Goal: Information Seeking & Learning: Learn about a topic

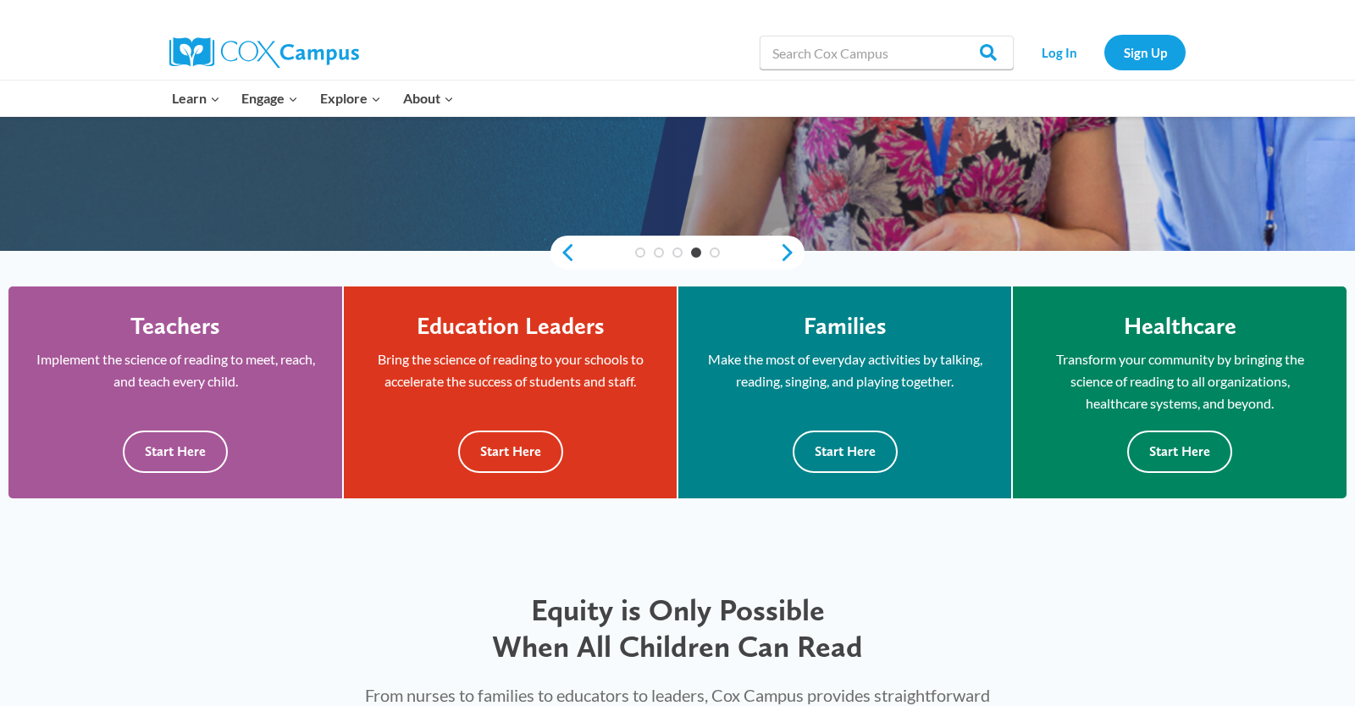
scroll to position [386, 0]
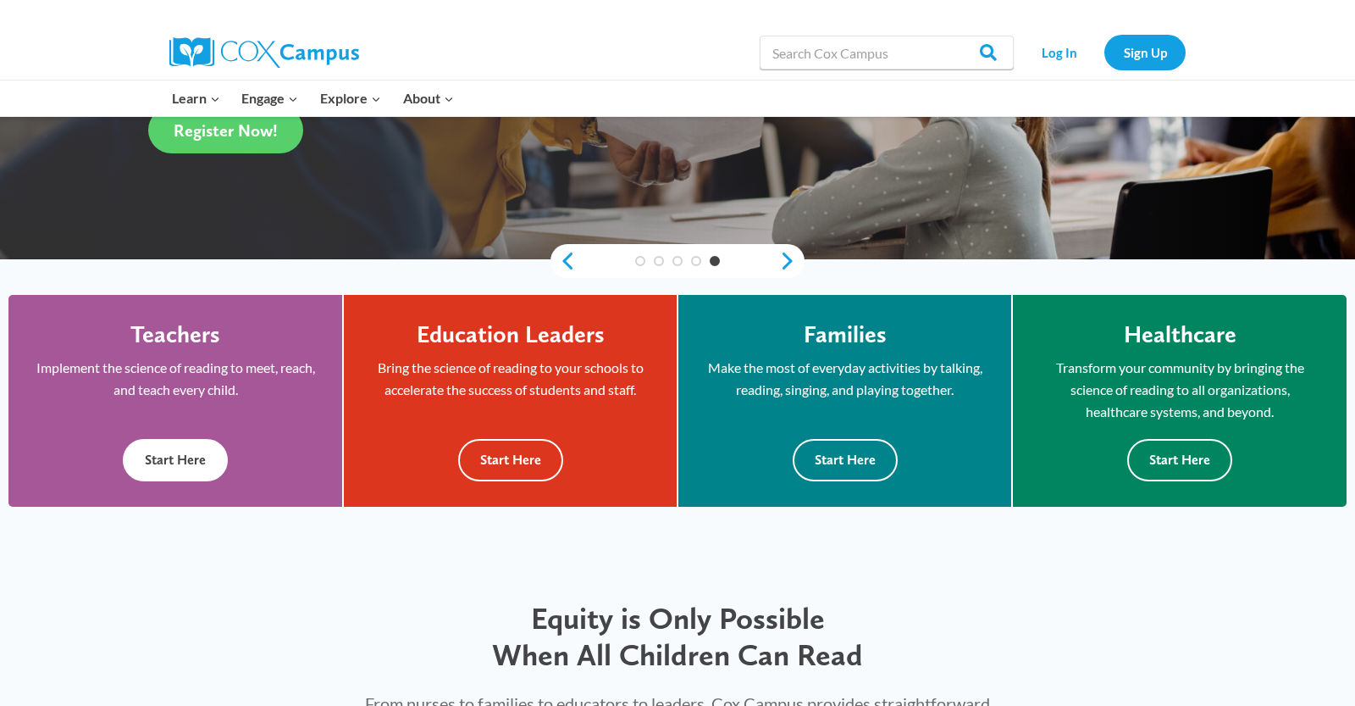
click at [177, 456] on button "Start Here" at bounding box center [175, 460] width 105 height 42
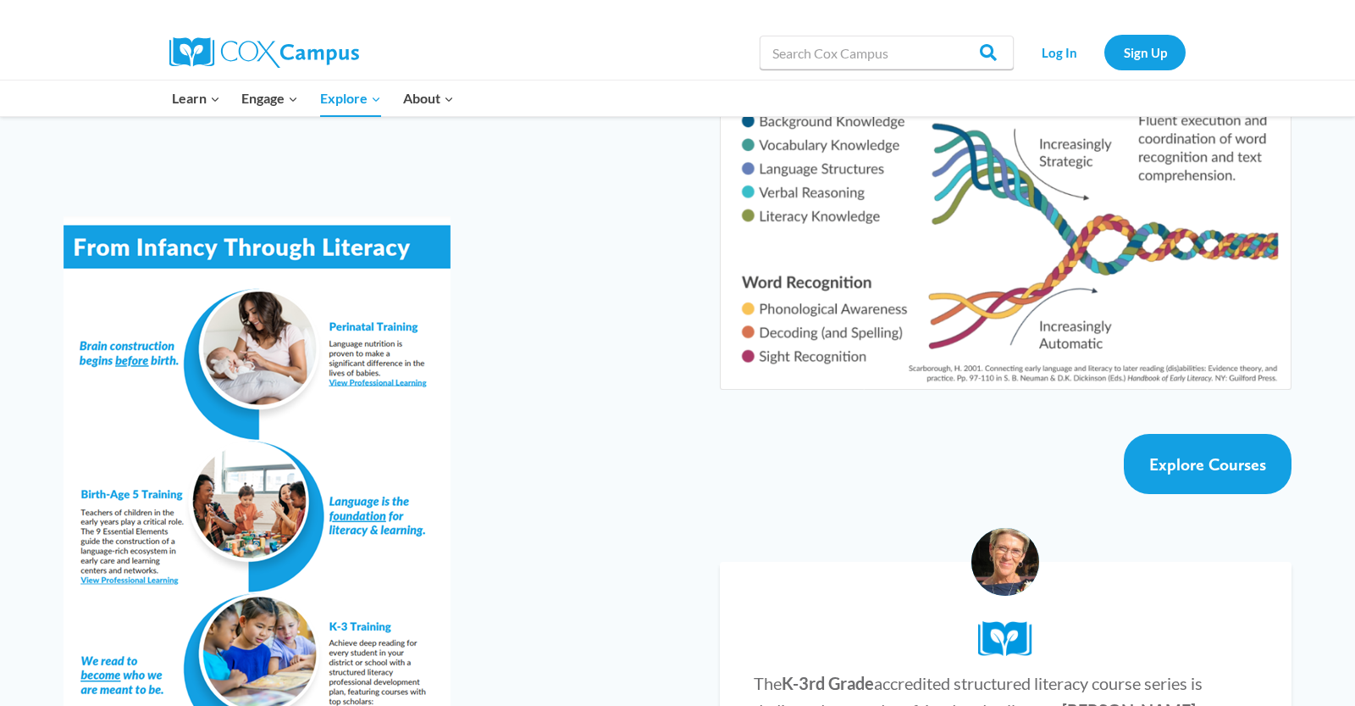
scroll to position [2858, 0]
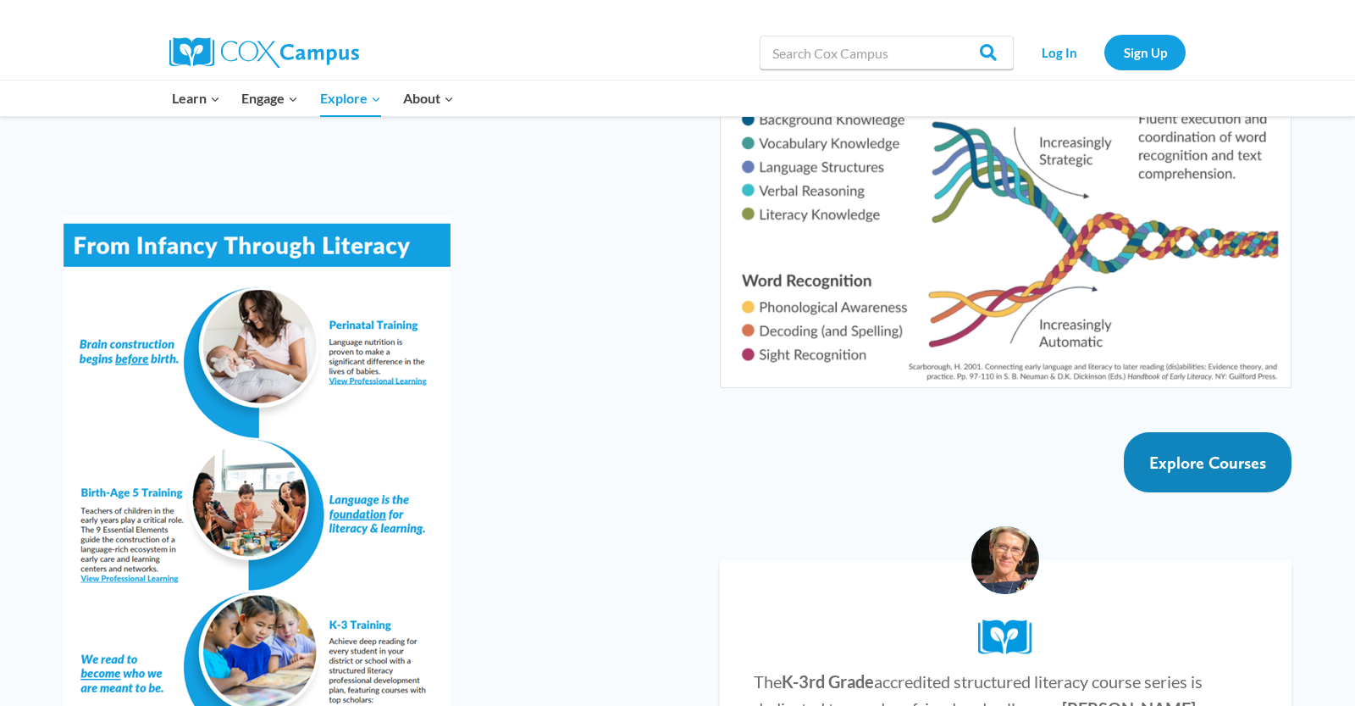
click at [1227, 452] on span "Explore Courses" at bounding box center [1207, 462] width 117 height 20
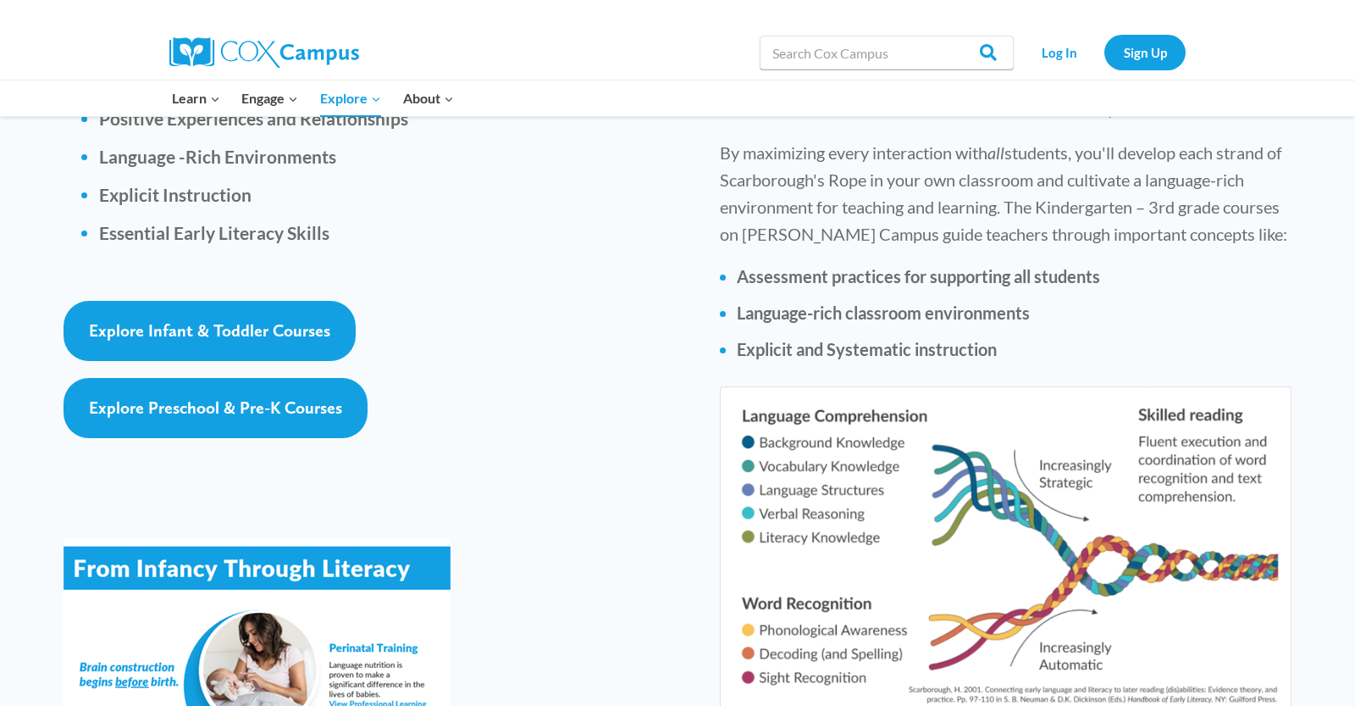
scroll to position [2539, 0]
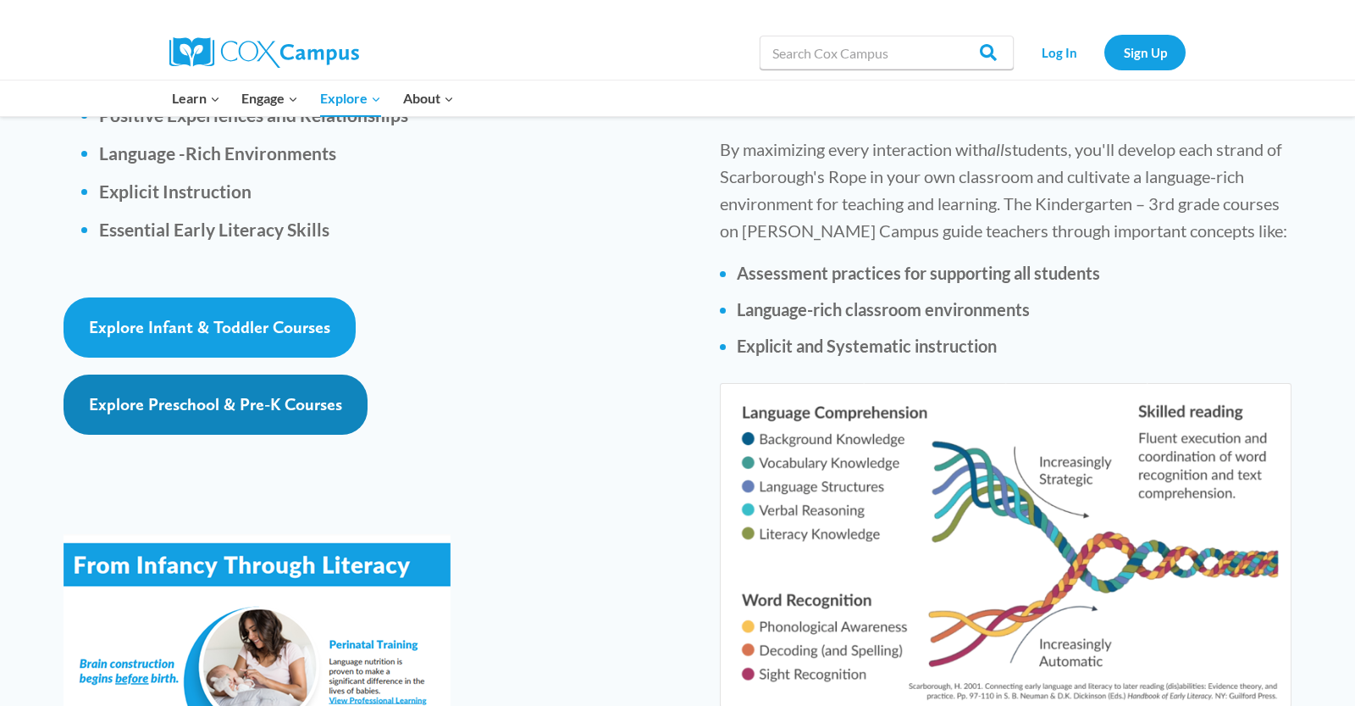
click at [279, 394] on span "Explore Preschool & Pre-K Courses" at bounding box center [215, 404] width 253 height 20
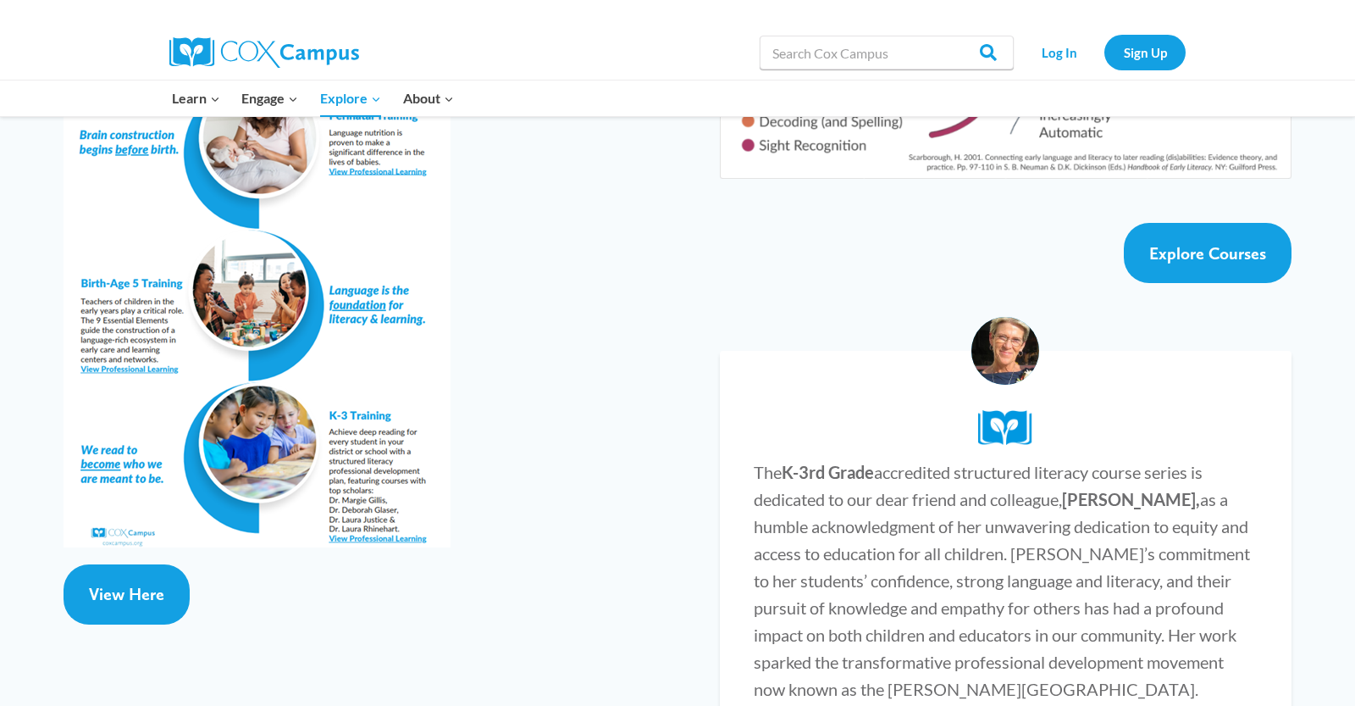
scroll to position [3068, 0]
click at [136, 583] on span "View Here" at bounding box center [126, 593] width 75 height 20
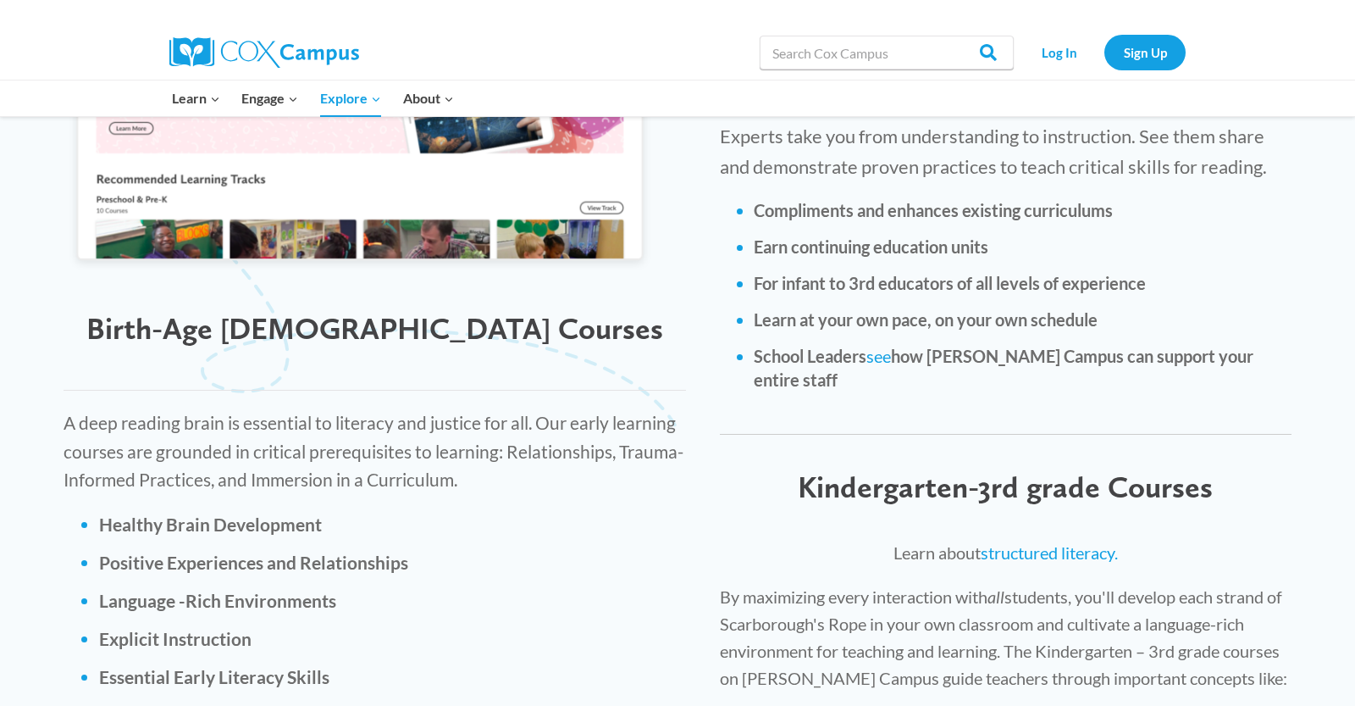
scroll to position [2091, 0]
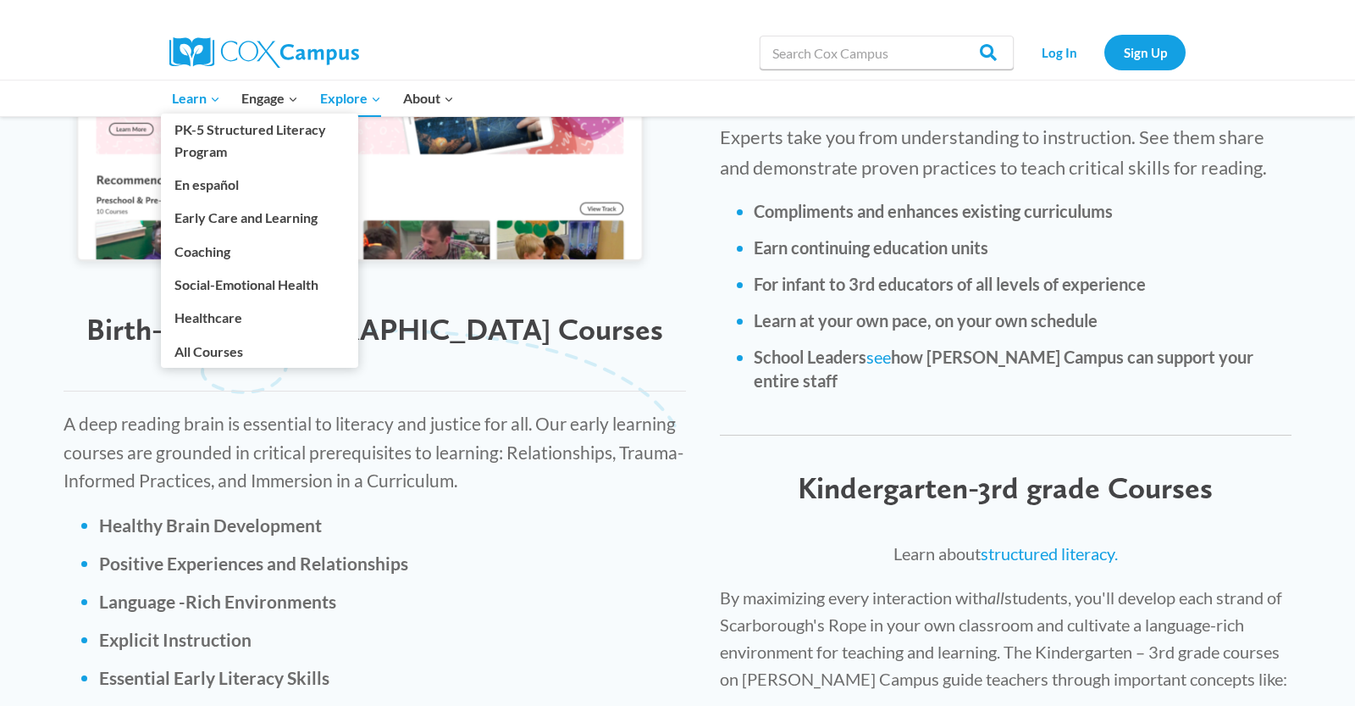
click at [214, 110] on link "Learn Expand" at bounding box center [196, 98] width 70 height 36
click at [235, 141] on link "PK-5 Structured Literacy Program" at bounding box center [259, 141] width 197 height 54
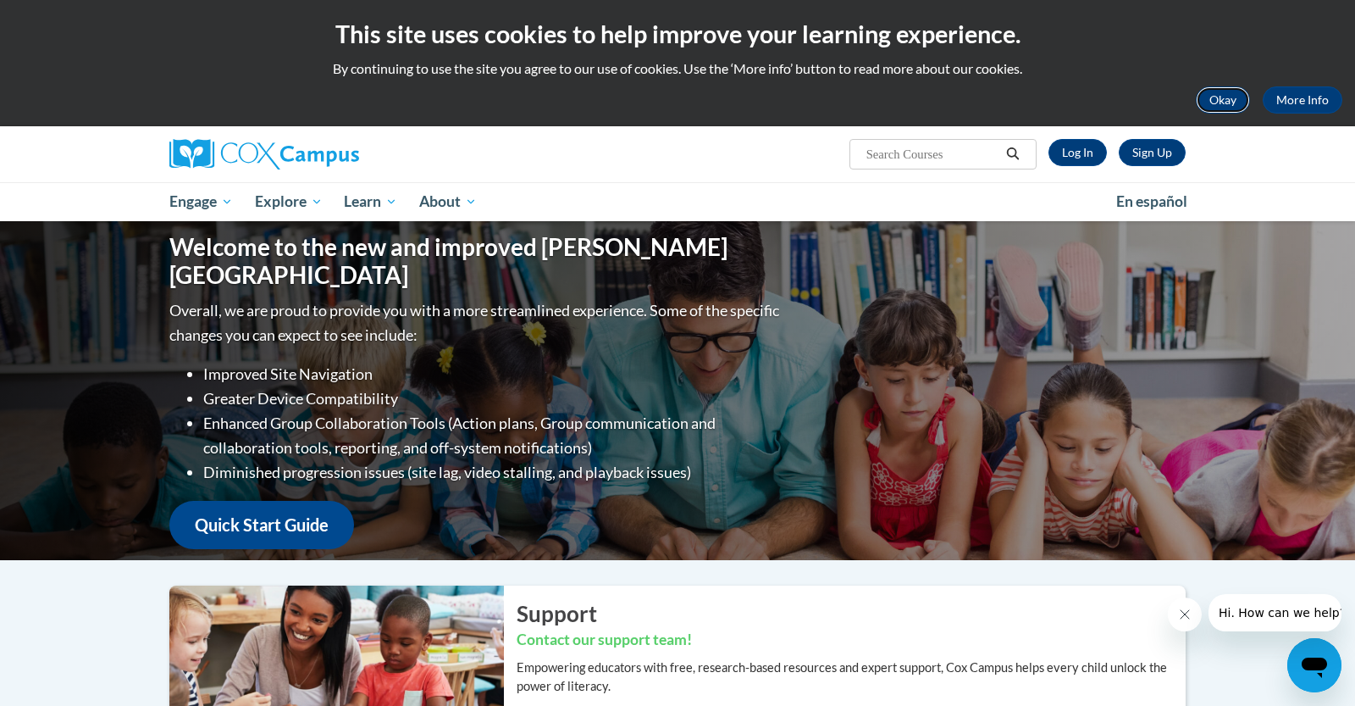
click at [1221, 100] on button "Okay" at bounding box center [1223, 99] width 54 height 27
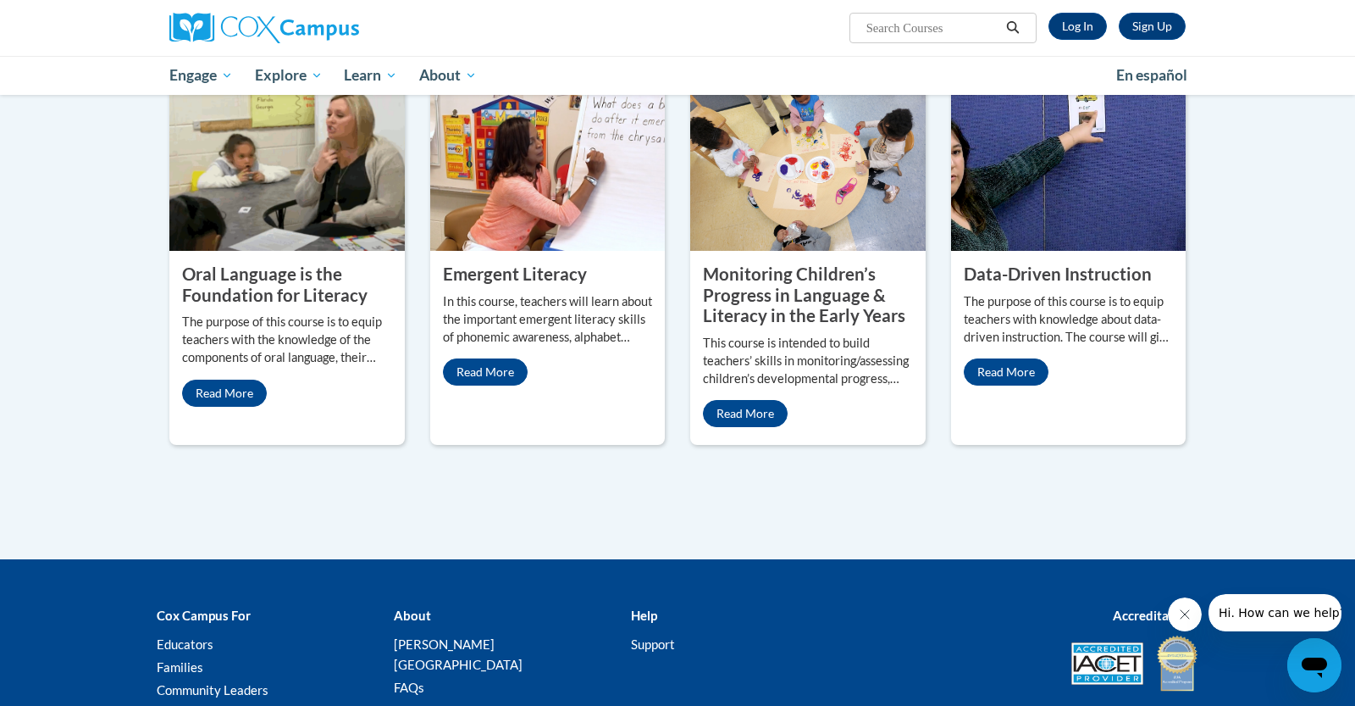
scroll to position [673, 0]
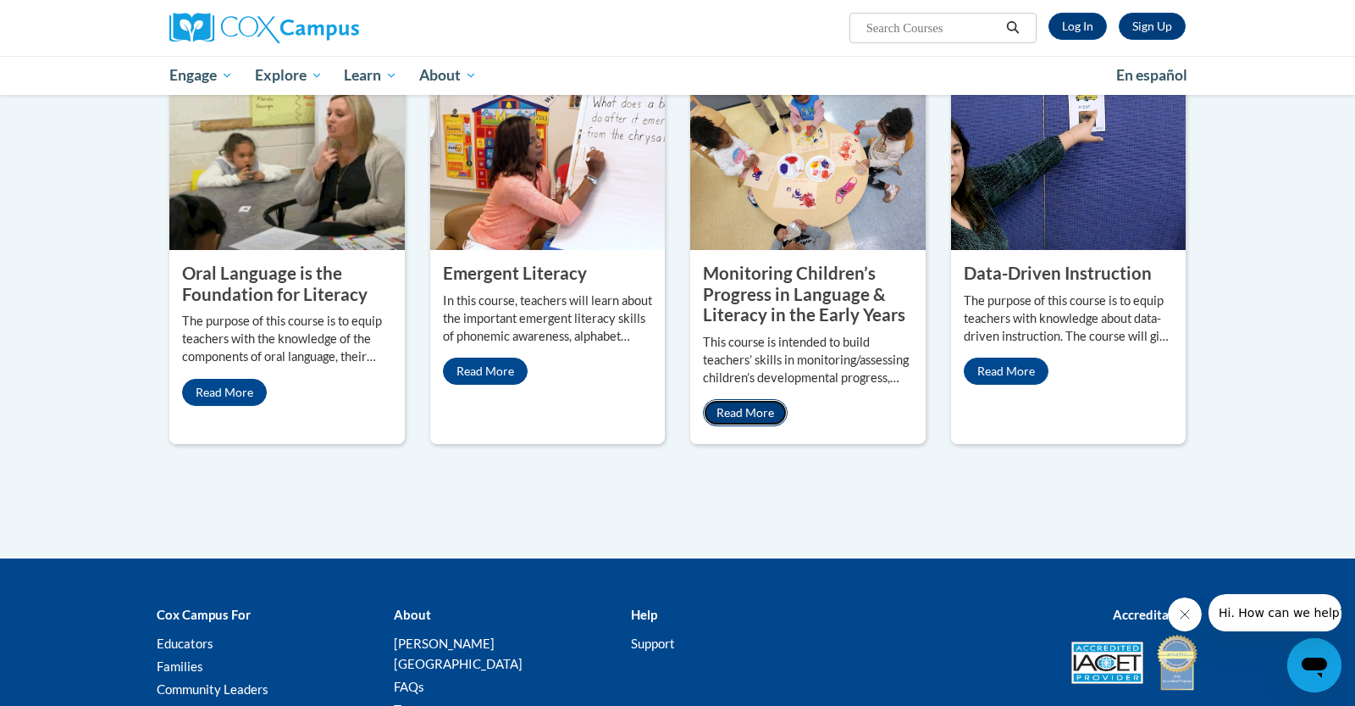
click at [749, 413] on link "Read More" at bounding box center [745, 412] width 85 height 27
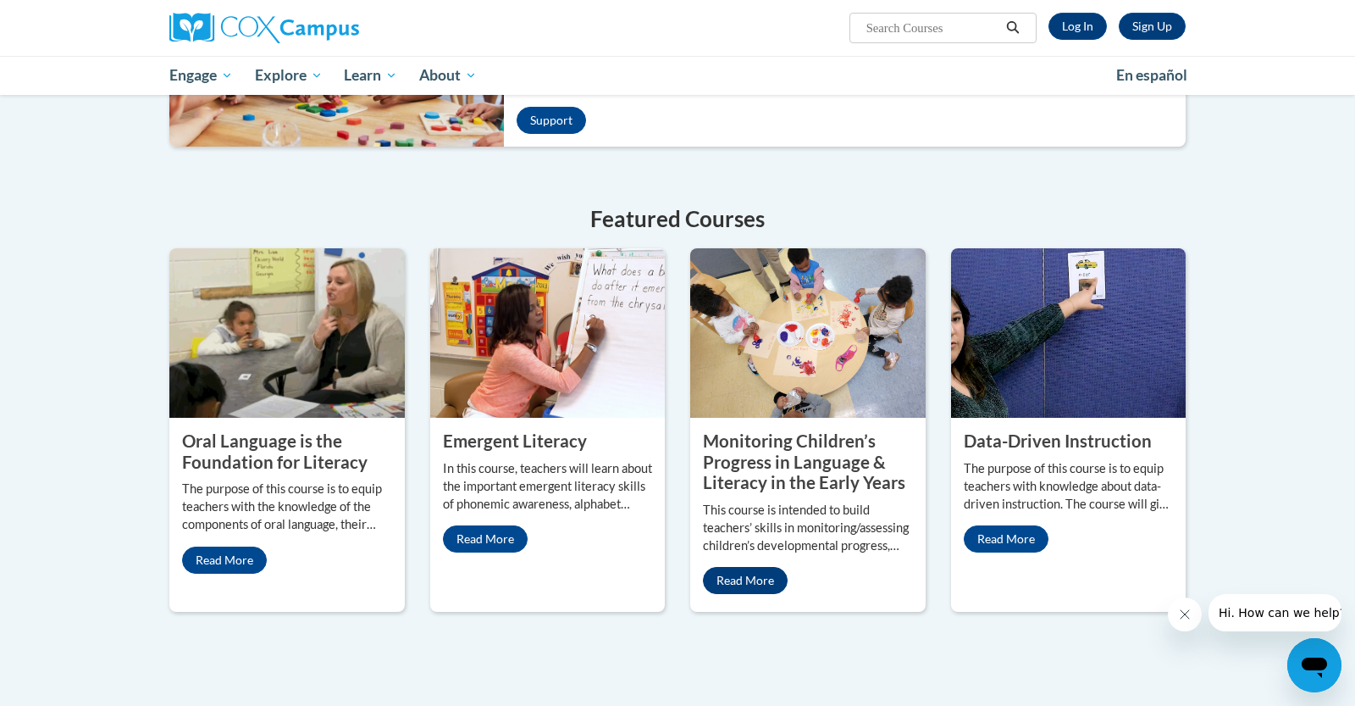
scroll to position [503, 0]
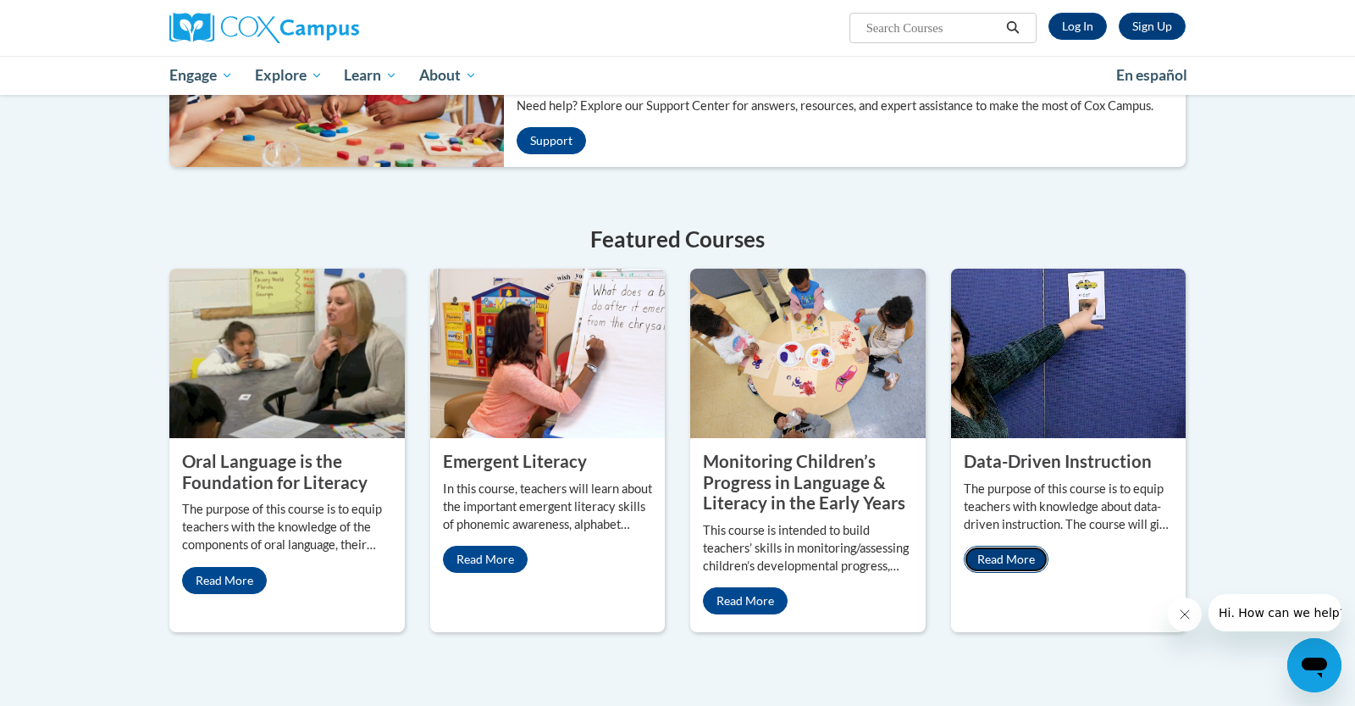
click at [1010, 561] on link "Read More" at bounding box center [1006, 559] width 85 height 27
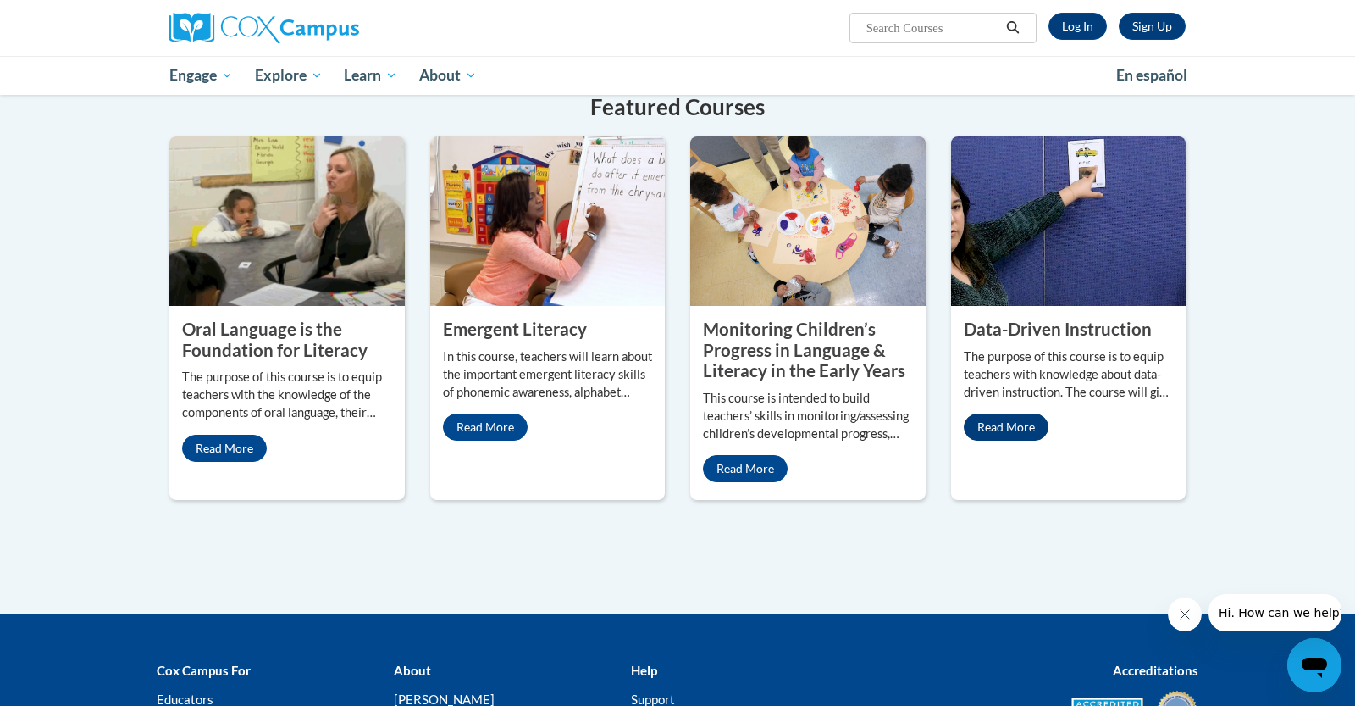
scroll to position [648, 0]
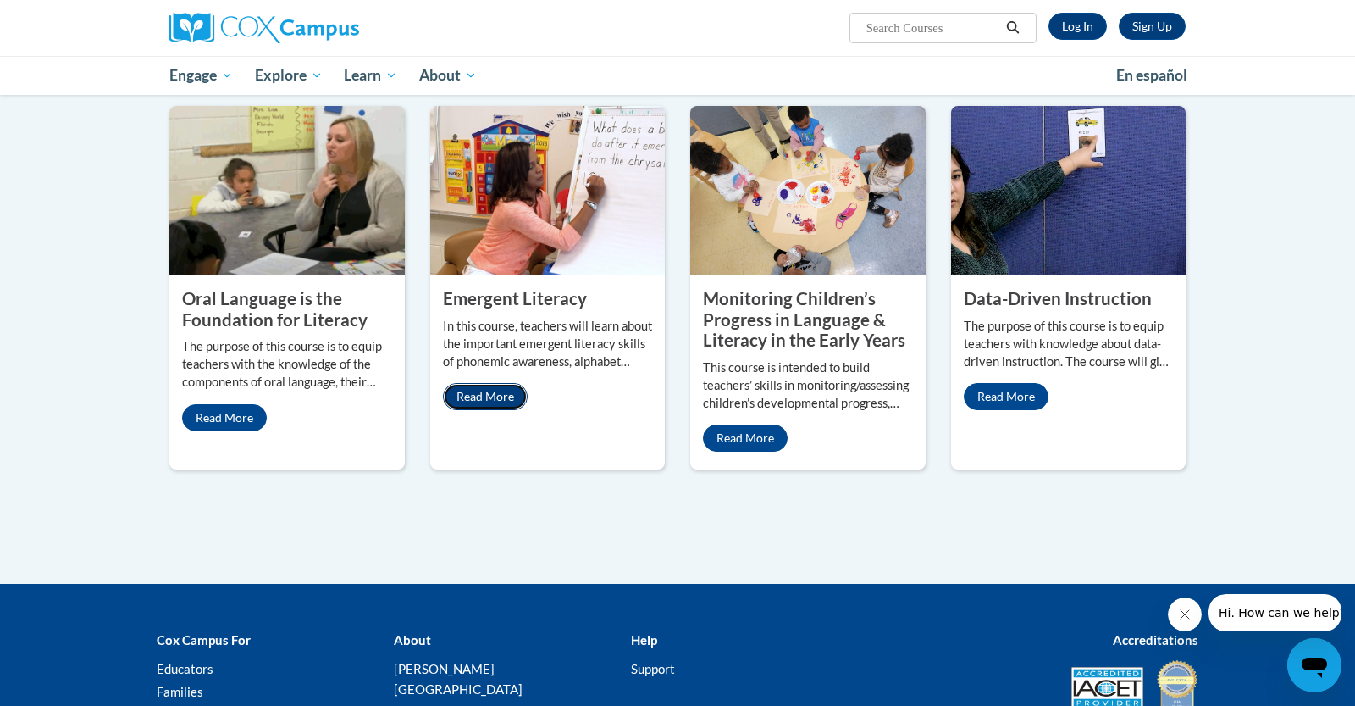
click at [489, 400] on link "Read More" at bounding box center [485, 396] width 85 height 27
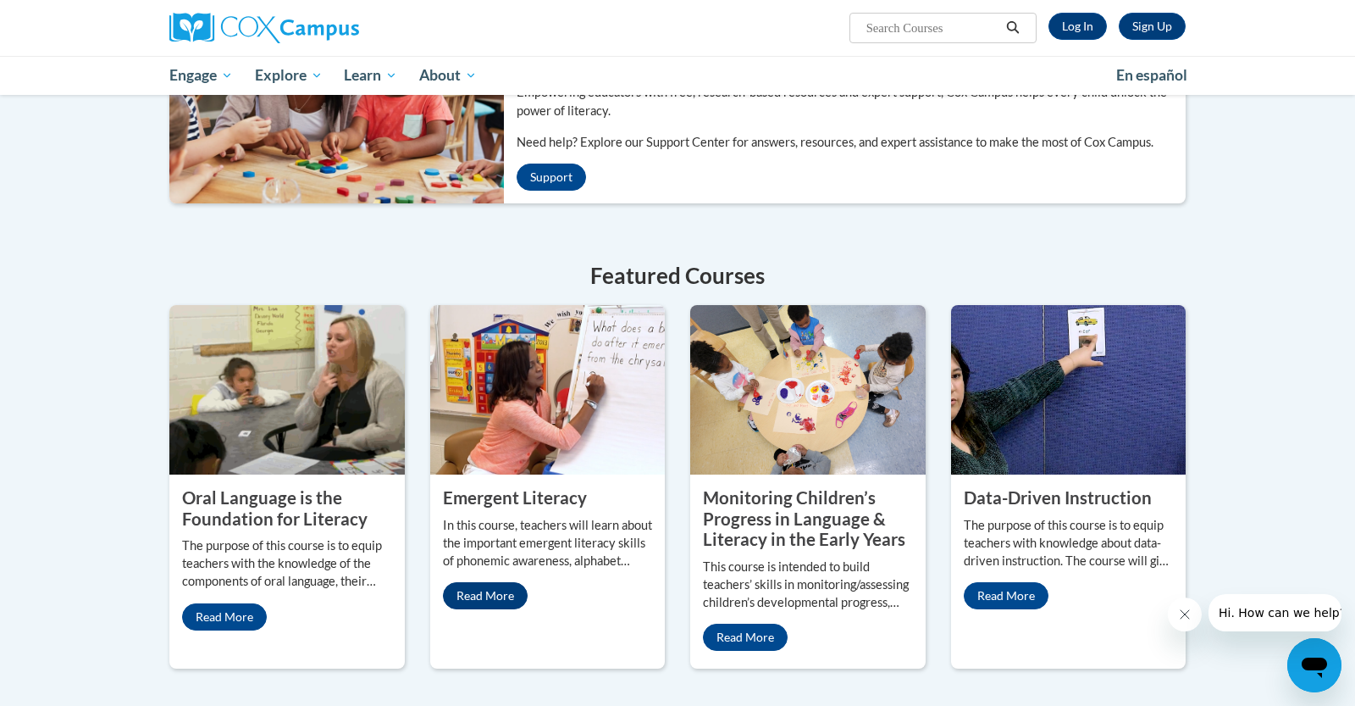
scroll to position [446, 0]
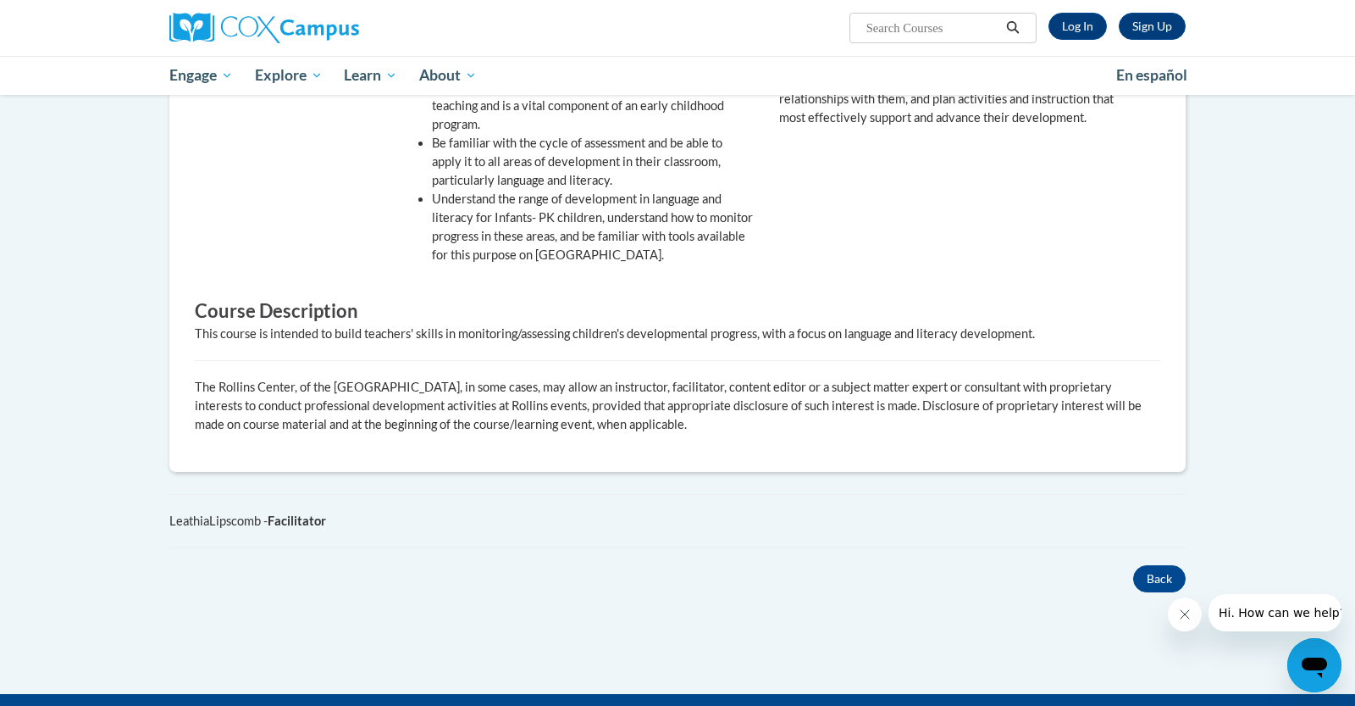
scroll to position [661, 0]
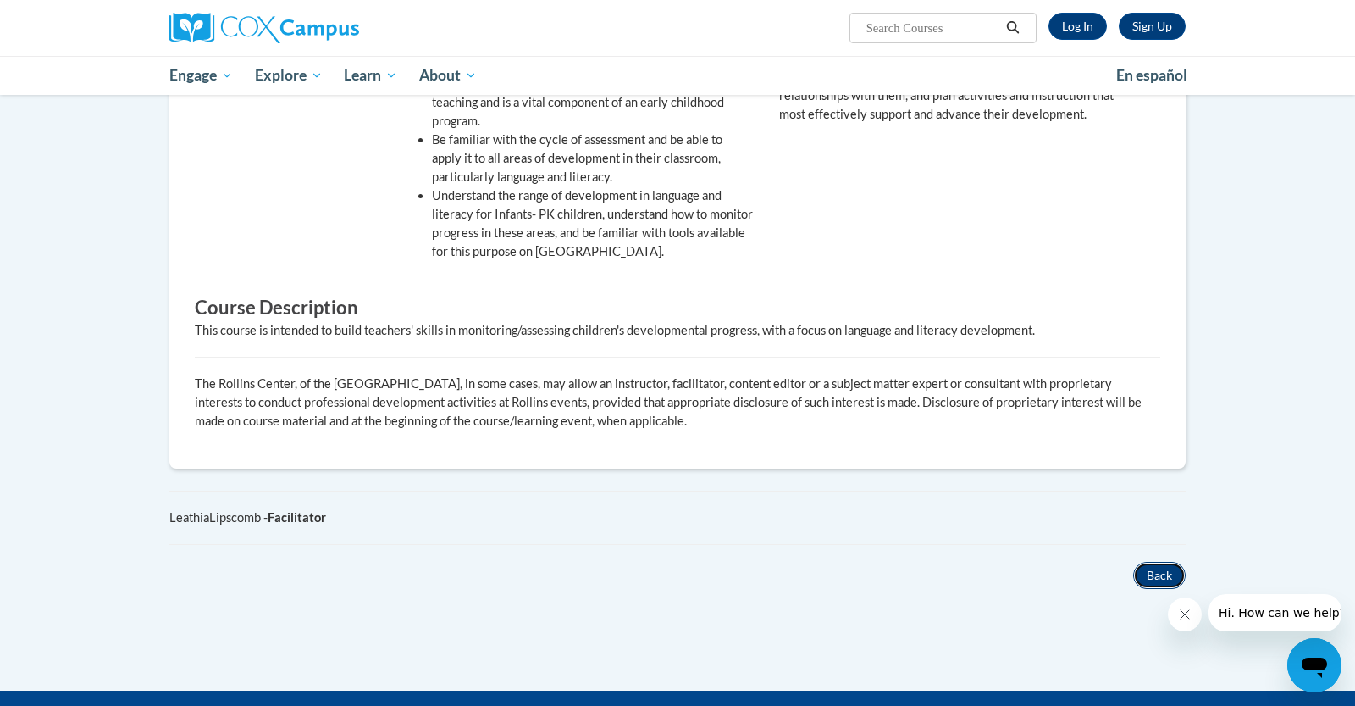
click at [1160, 562] on button "Back" at bounding box center [1159, 575] width 53 height 27
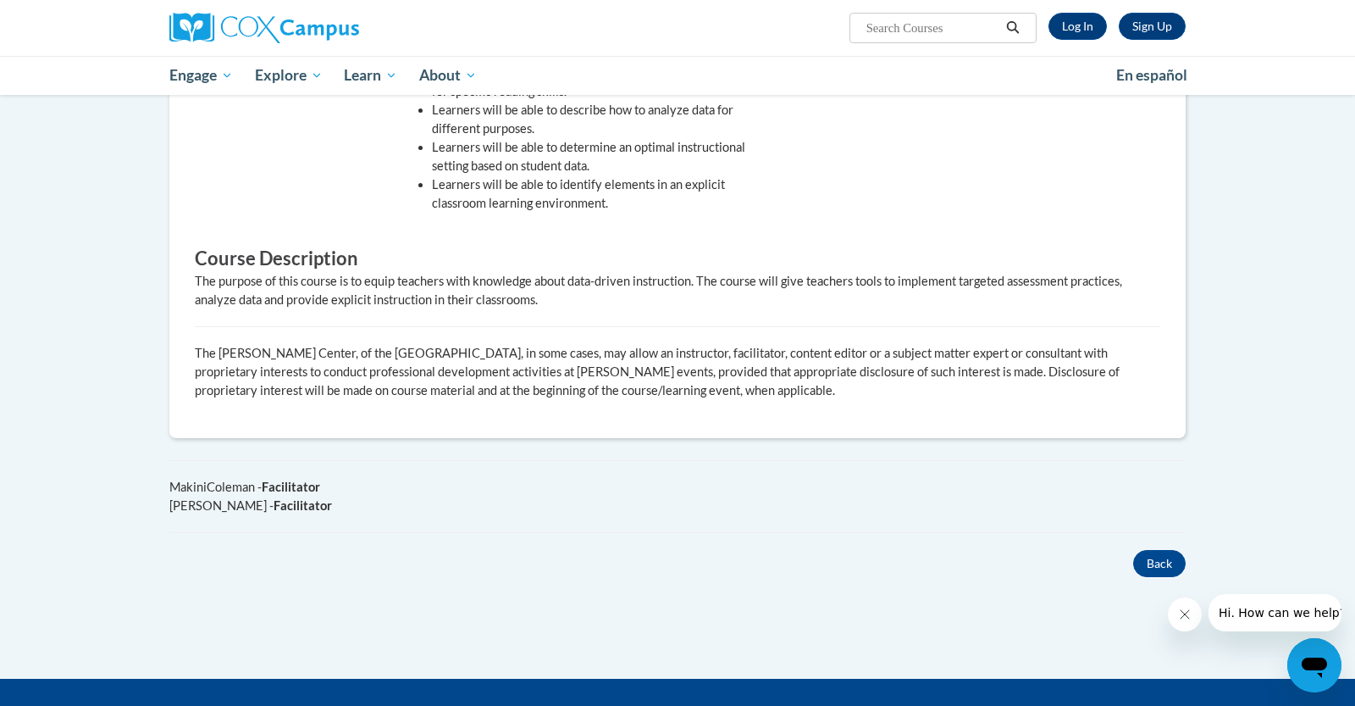
scroll to position [677, 0]
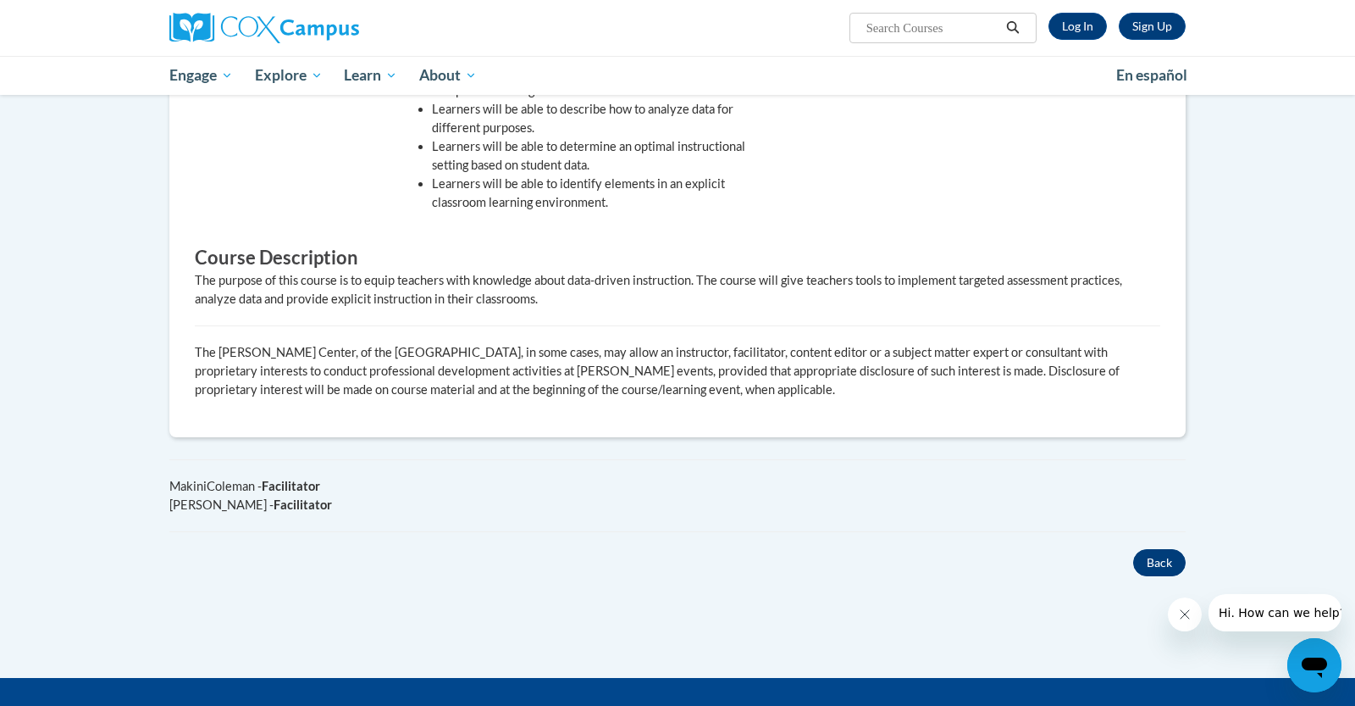
click at [1166, 549] on button "Back" at bounding box center [1159, 562] width 53 height 27
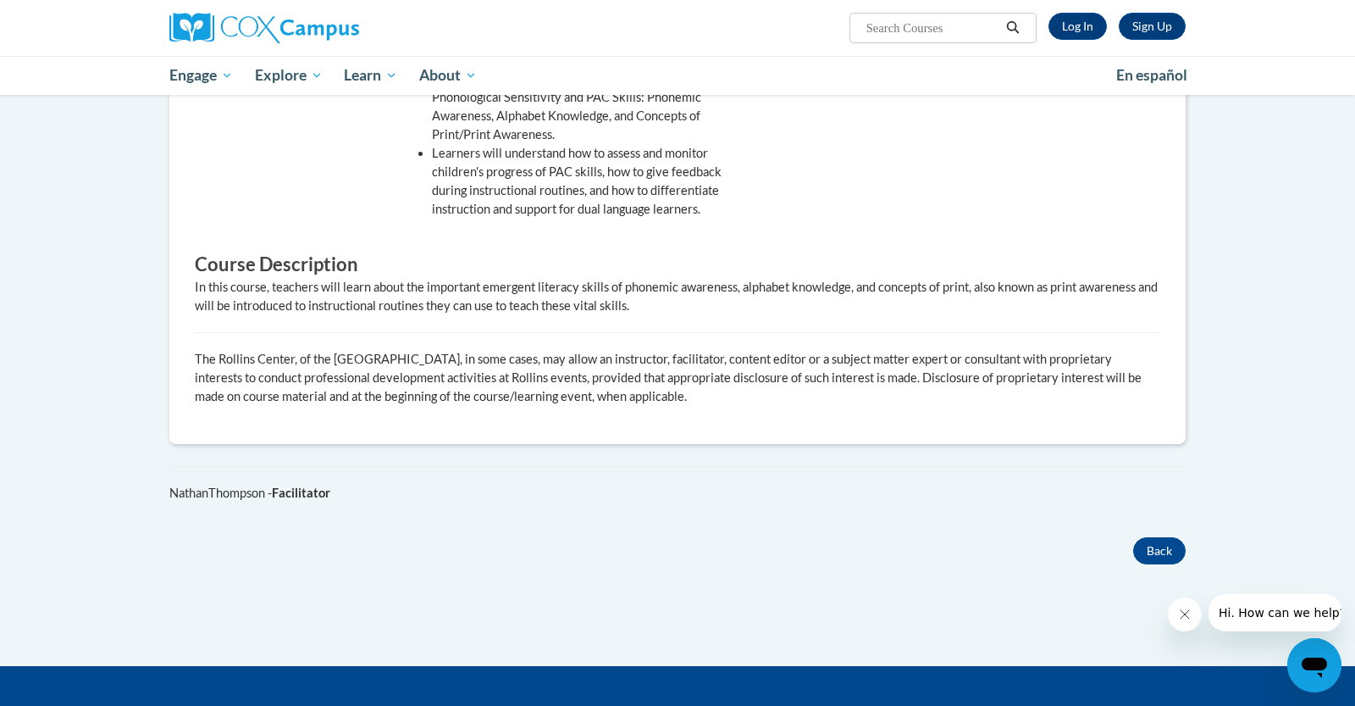
scroll to position [693, 0]
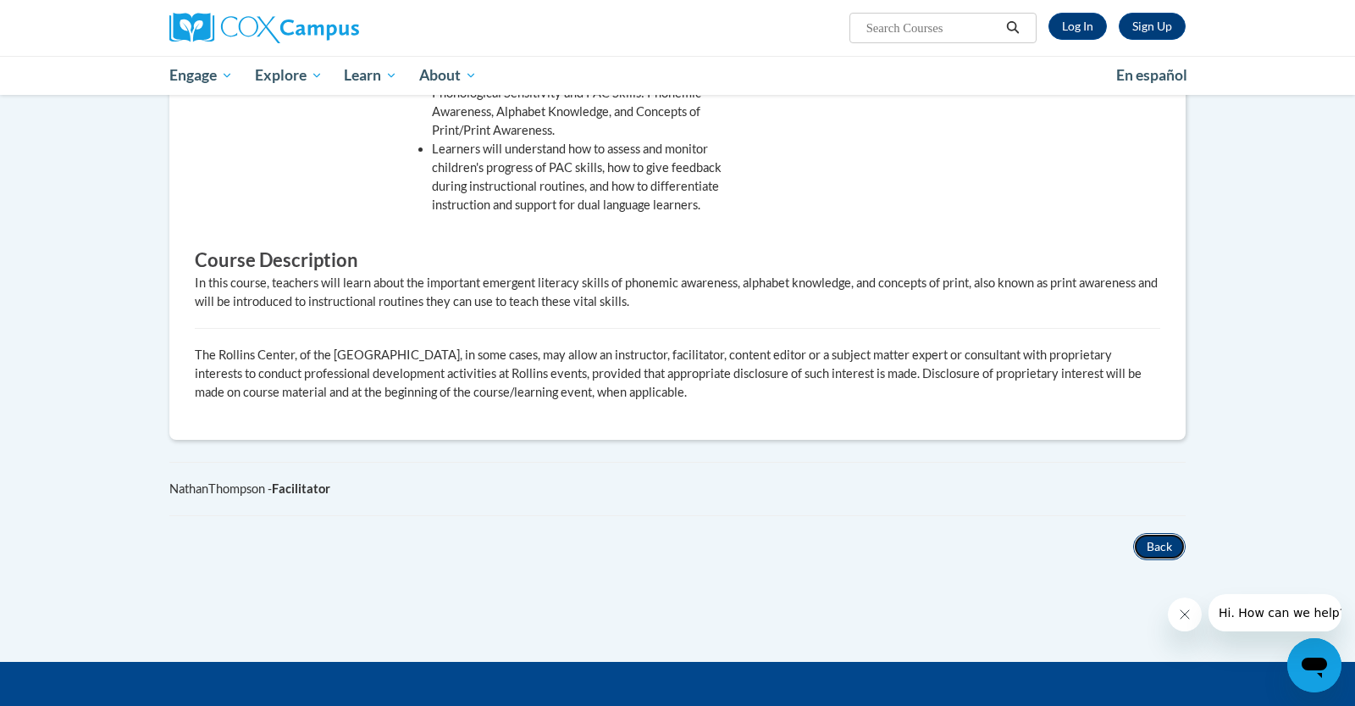
click at [1169, 533] on button "Back" at bounding box center [1159, 546] width 53 height 27
